Goal: Obtain resource: Obtain resource

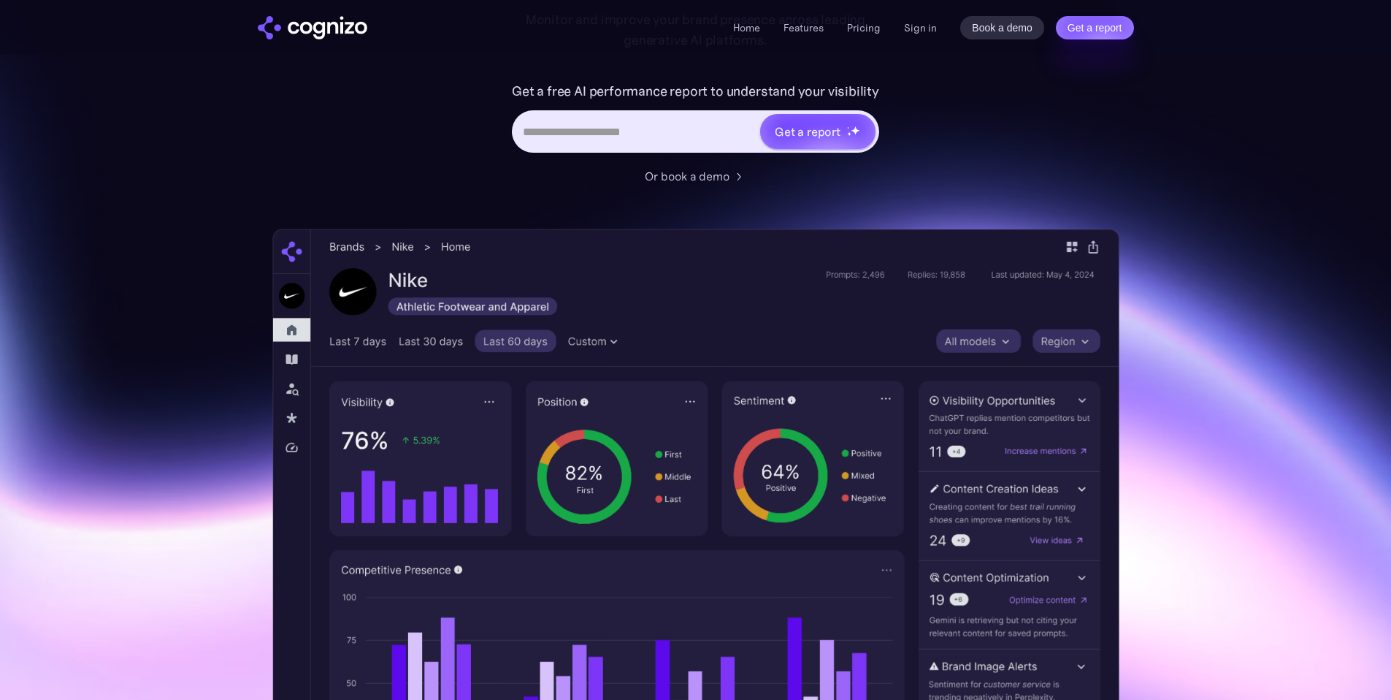
click at [598, 148] on div "Get a report" at bounding box center [695, 131] width 367 height 42
click at [594, 140] on input "Hero URL Input Form" at bounding box center [636, 132] width 245 height 28
paste input "**********"
type input "**********"
click at [806, 128] on div "Get a report" at bounding box center [808, 132] width 66 height 18
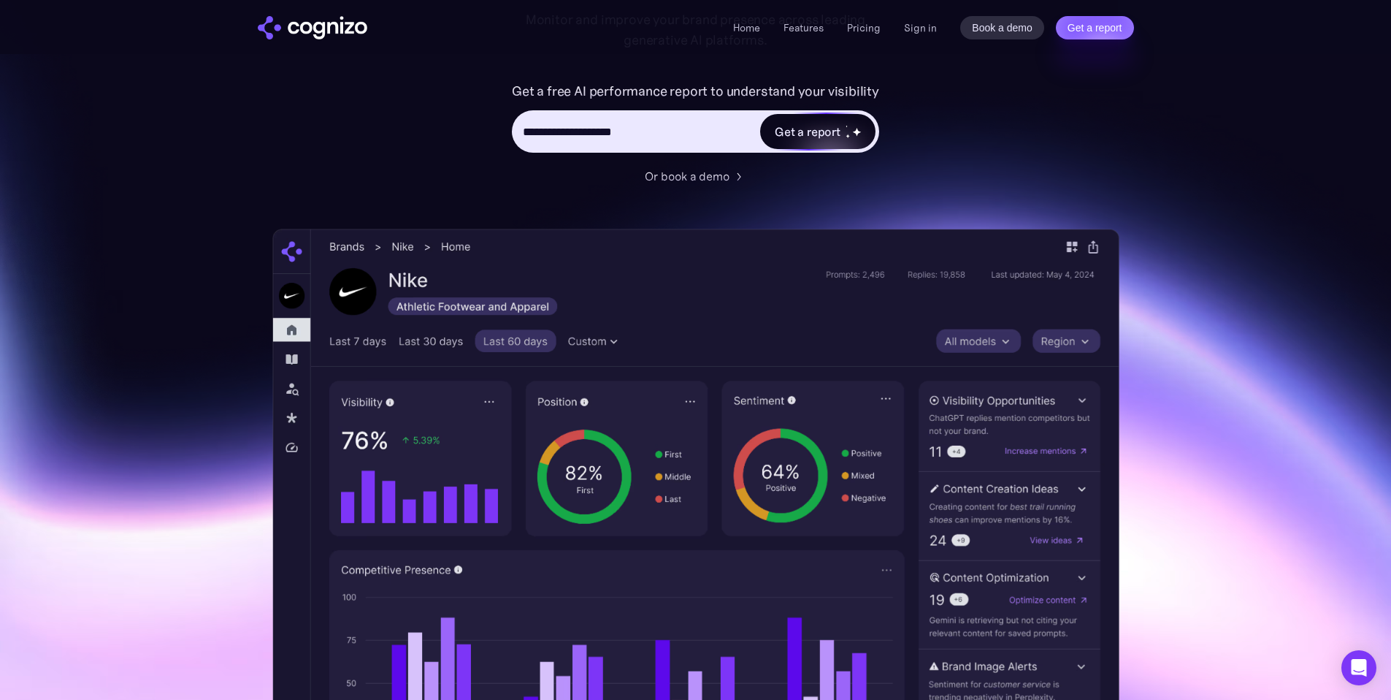
type input "**********"
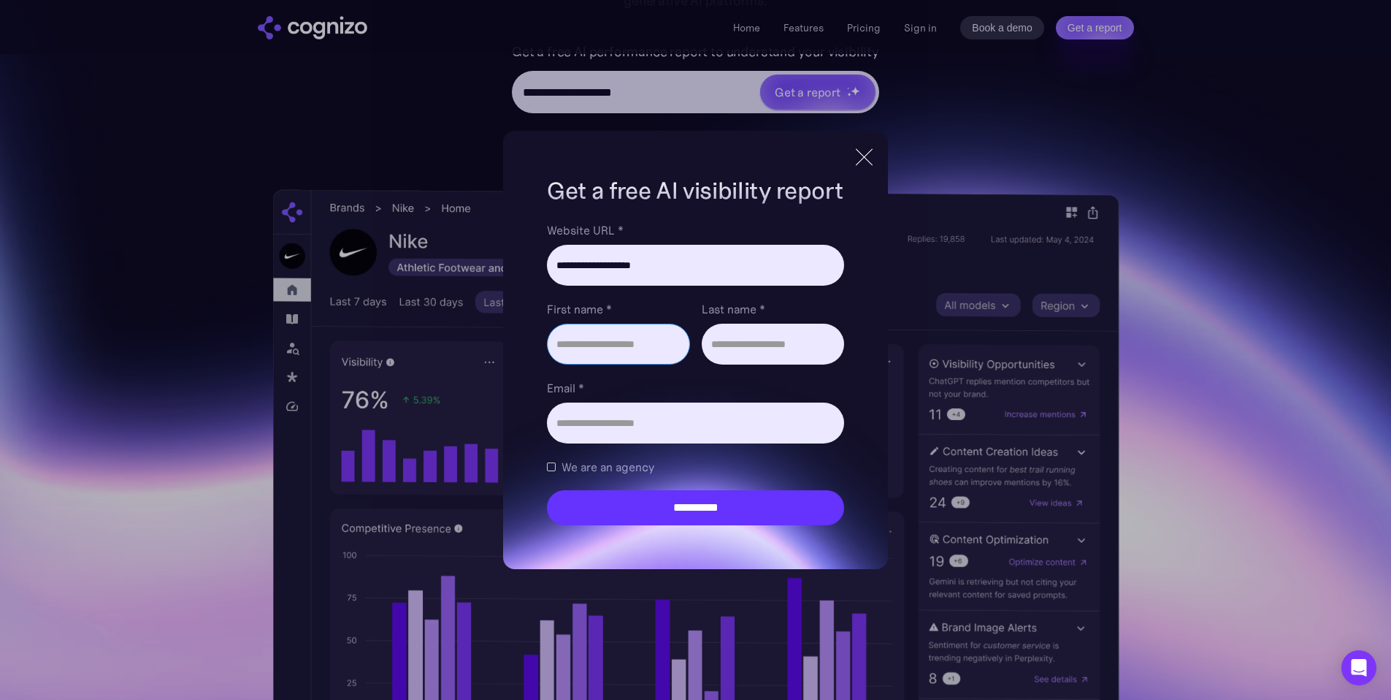
scroll to position [123, 0]
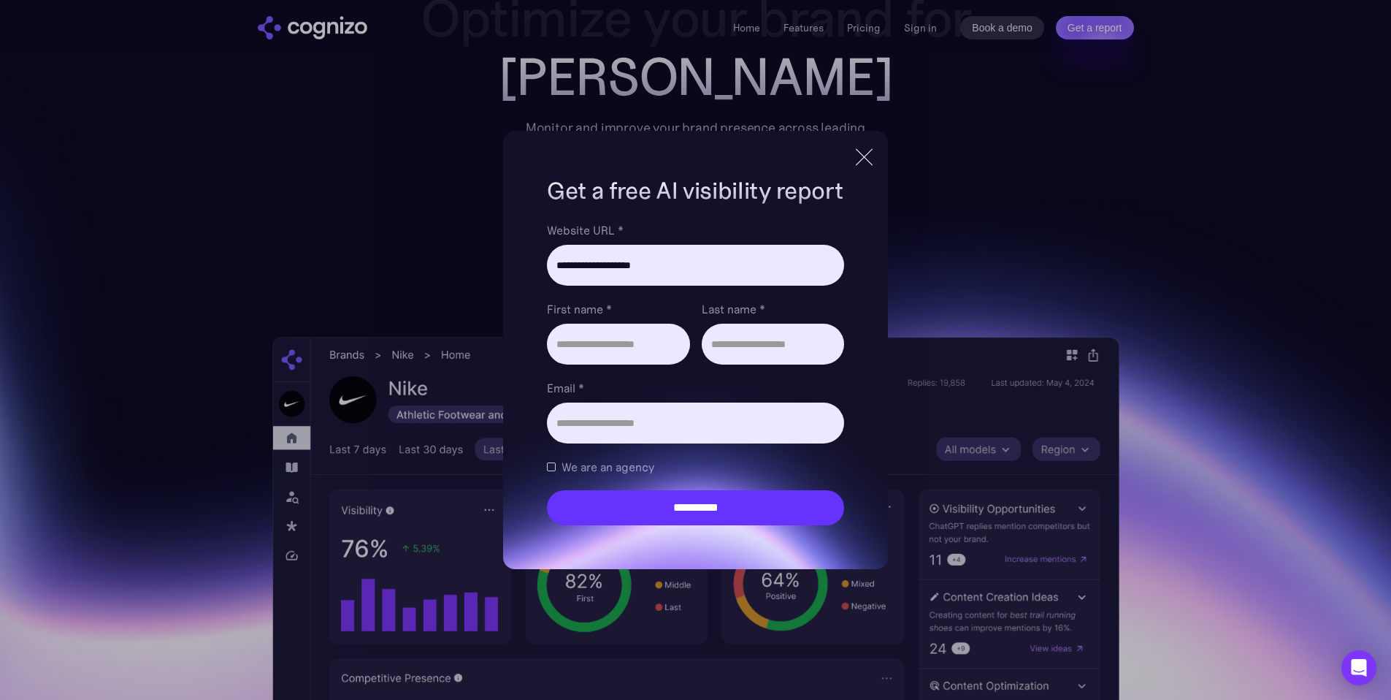
click at [854, 159] on div at bounding box center [864, 157] width 24 height 26
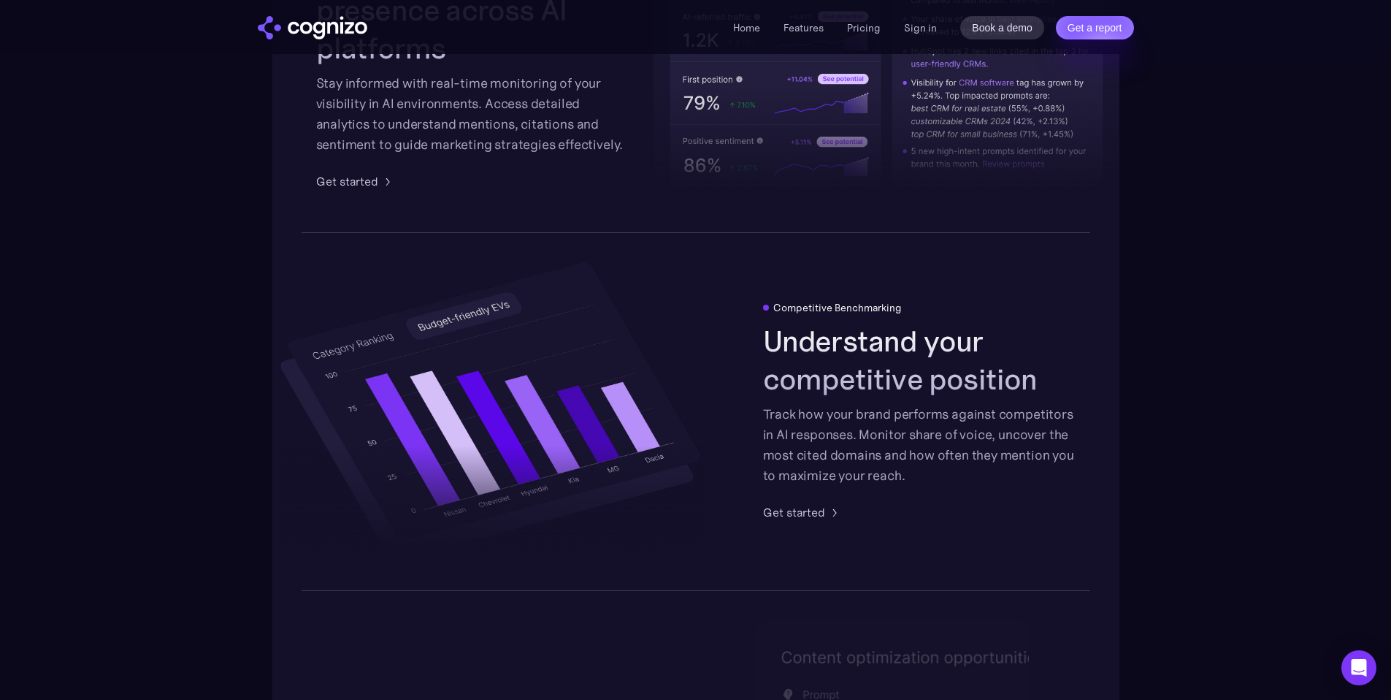
scroll to position [3319, 0]
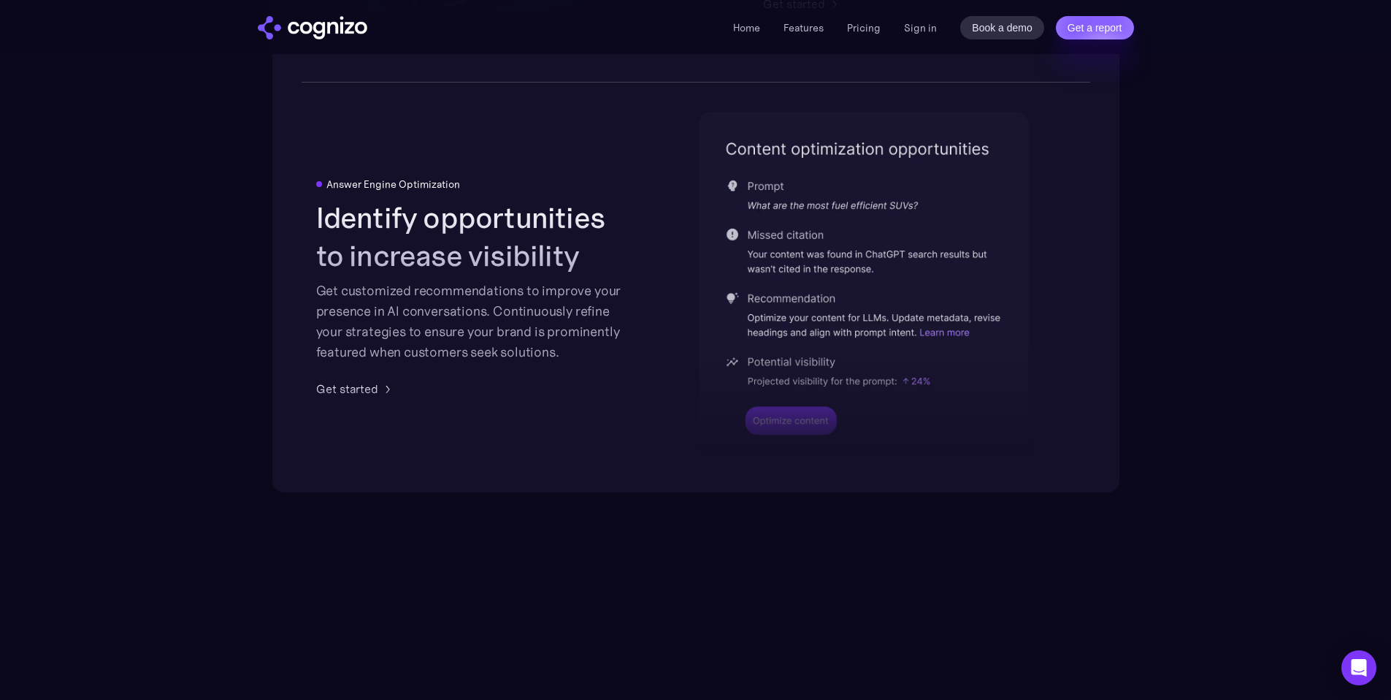
click at [884, 31] on div "Home Features Pricing Book a demo Get a report Sign in Book a demo Get a report" at bounding box center [933, 27] width 400 height 23
click at [873, 30] on link "Pricing" at bounding box center [864, 27] width 34 height 13
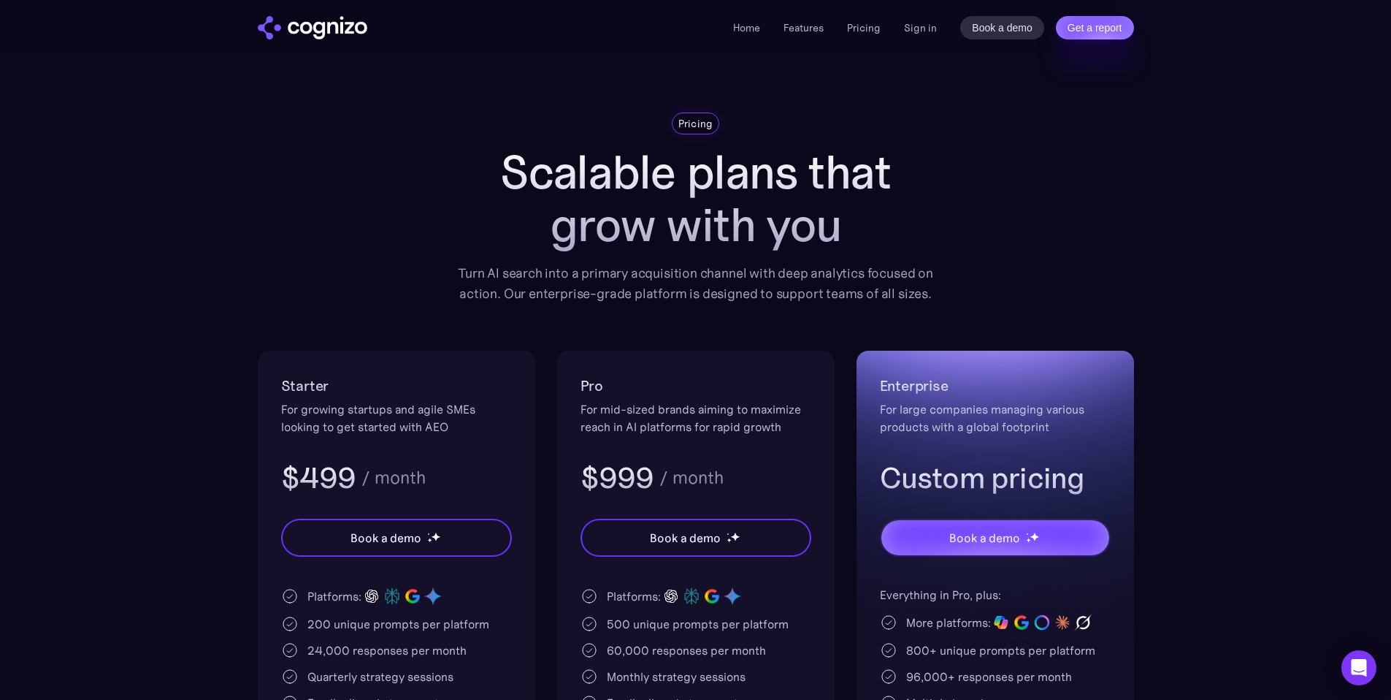
click at [340, 30] on img "home" at bounding box center [313, 27] width 110 height 23
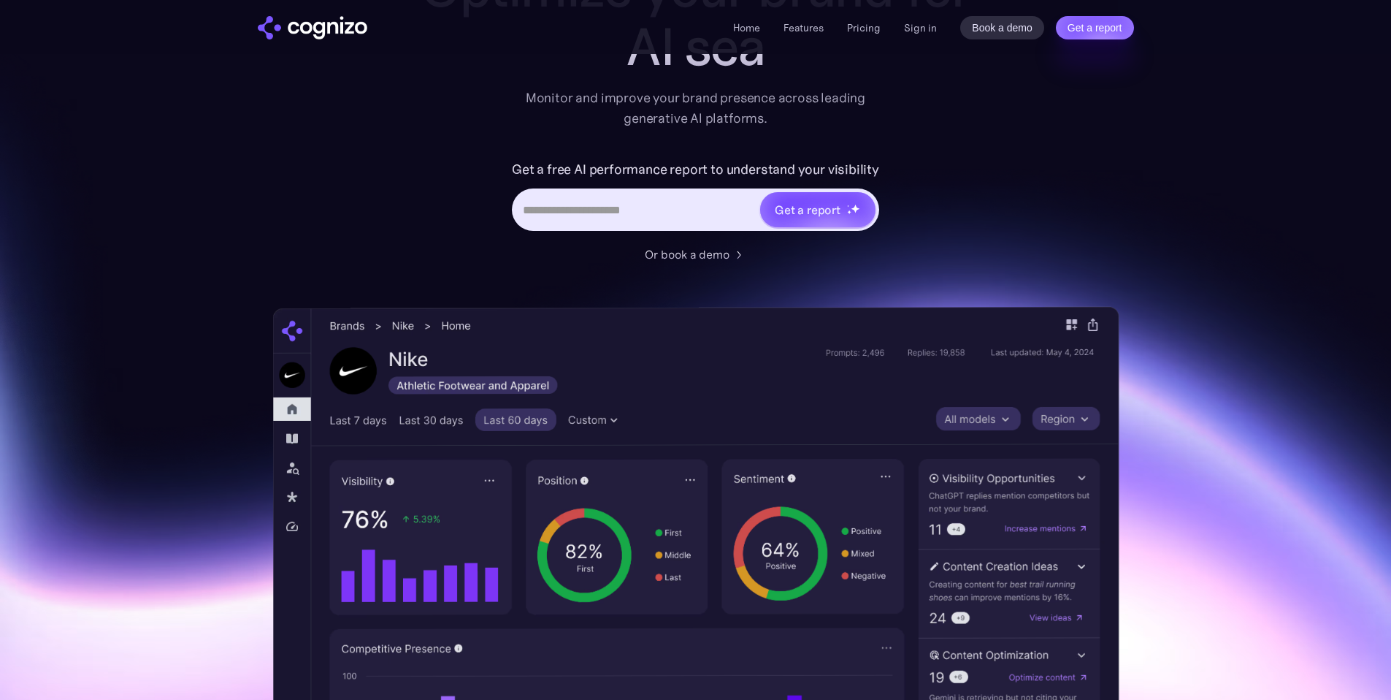
scroll to position [465, 0]
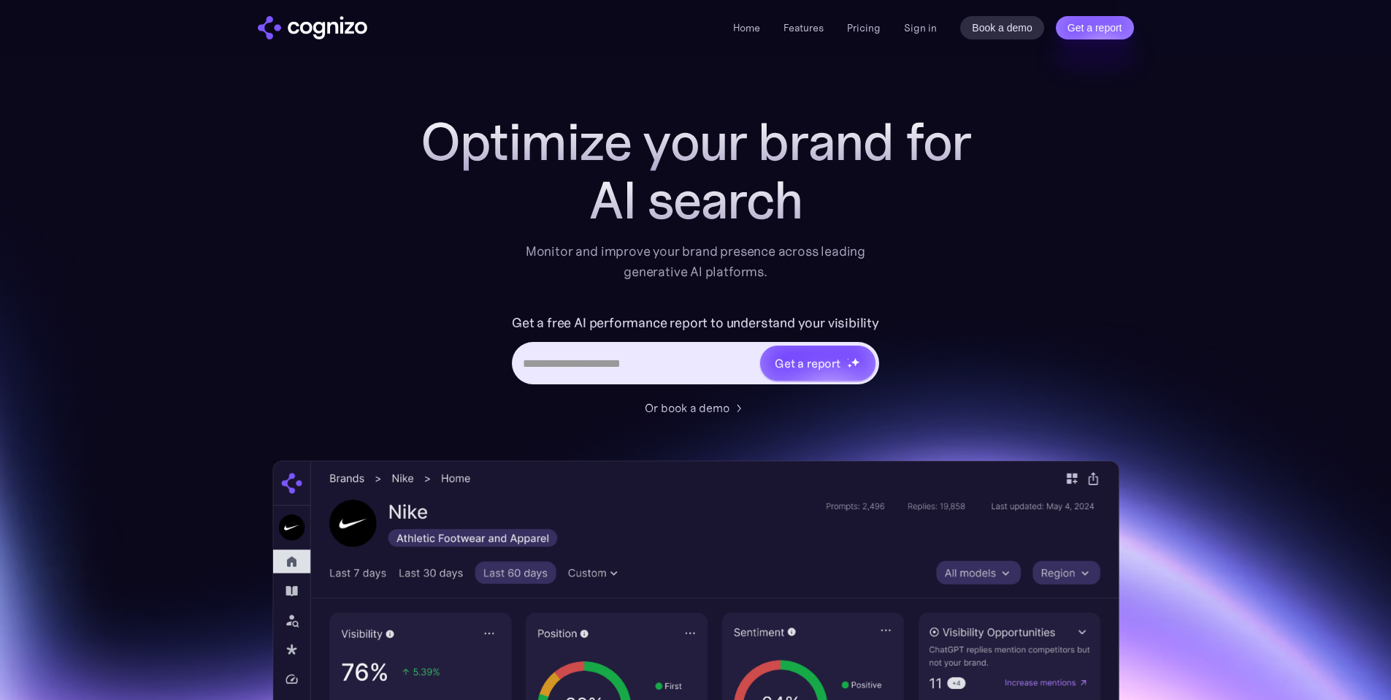
click at [708, 361] on input "Hero URL Input Form" at bounding box center [636, 363] width 245 height 28
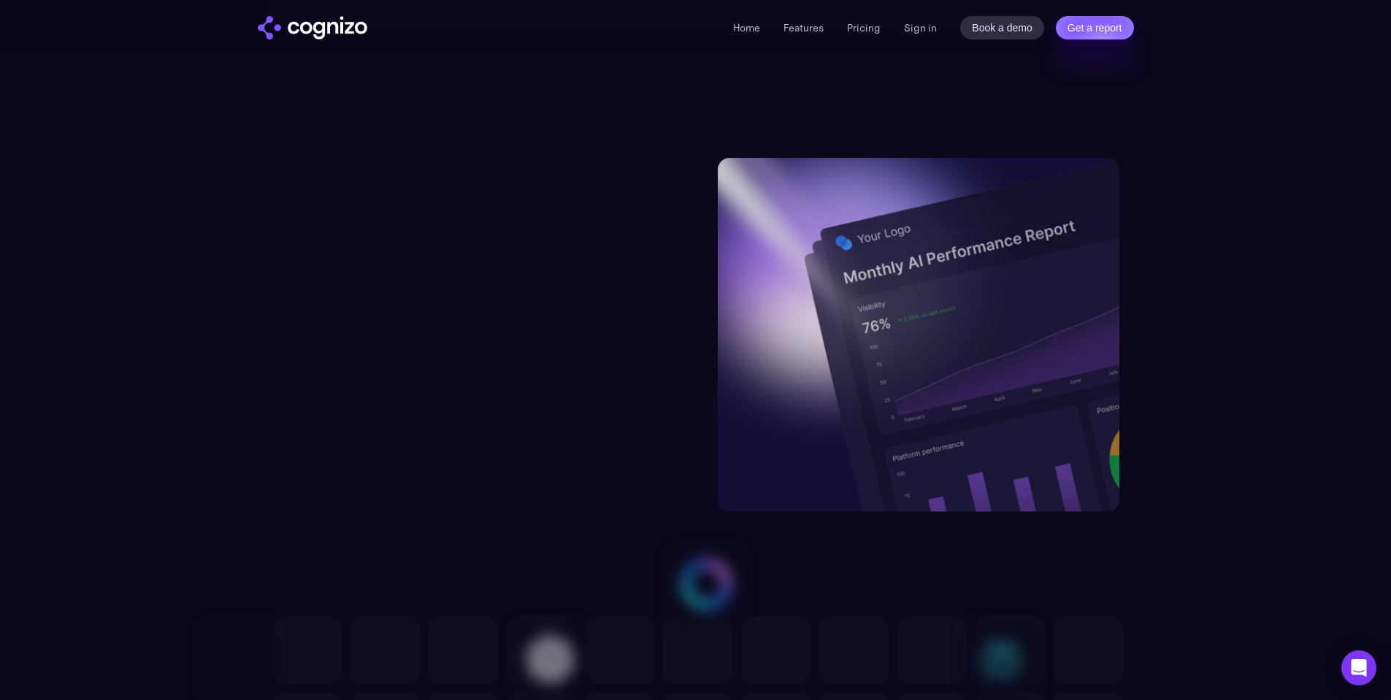
scroll to position [3853, 0]
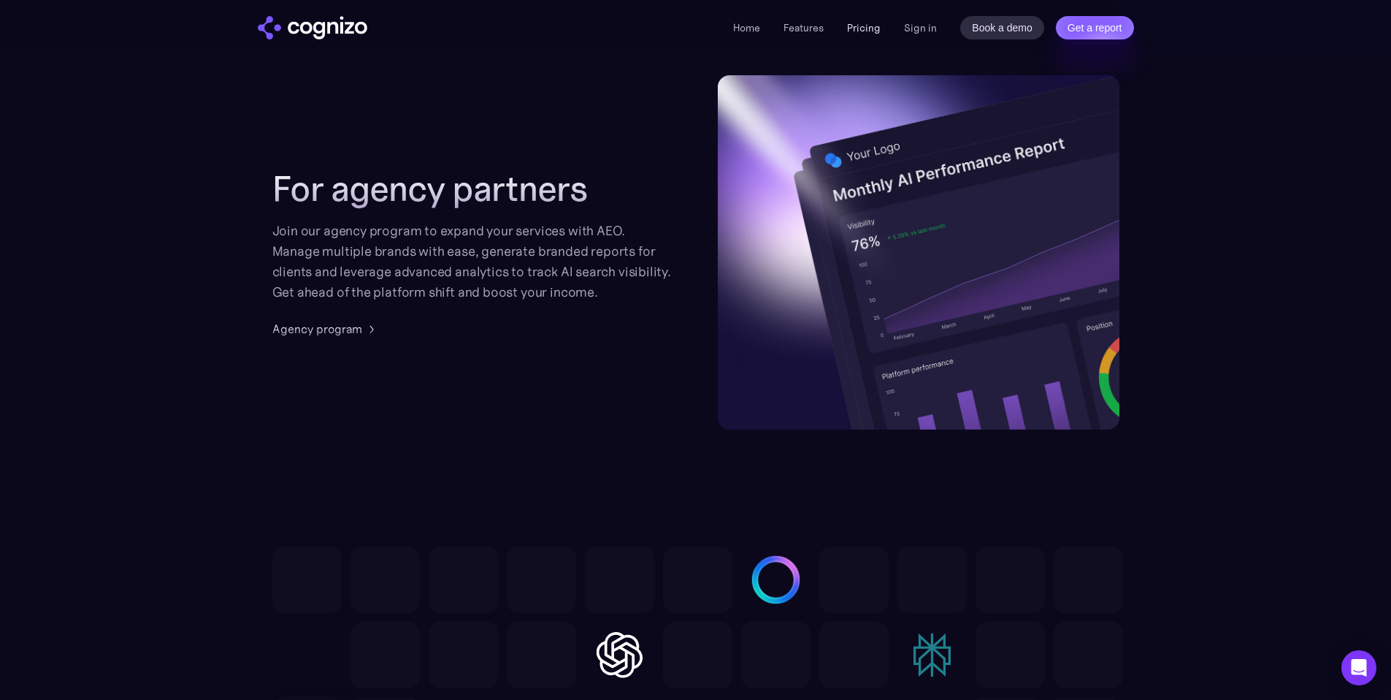
click at [866, 31] on link "Pricing" at bounding box center [864, 27] width 34 height 13
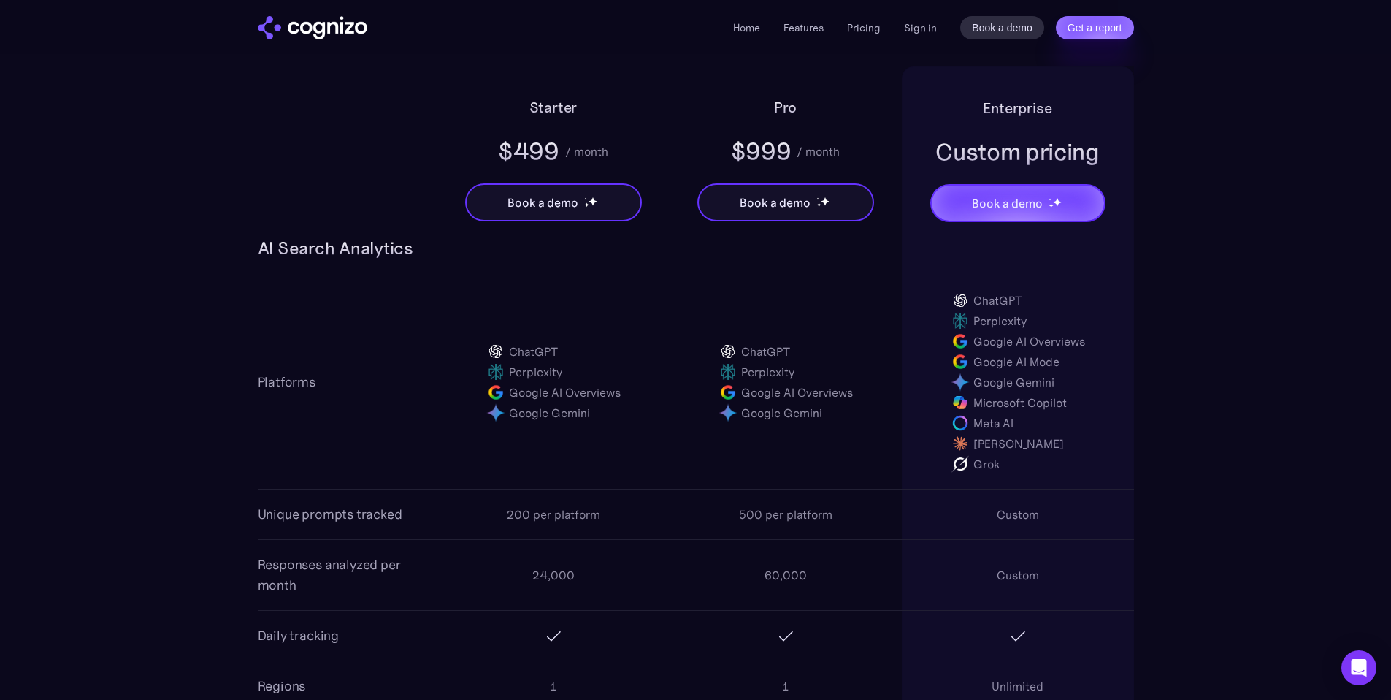
scroll to position [938, 0]
